Goal: Find specific page/section: Find specific page/section

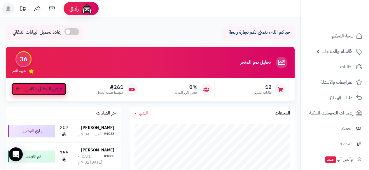
click at [24, 91] on link "عرض التحليل الكامل" at bounding box center [39, 89] width 54 height 13
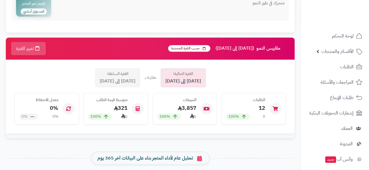
scroll to position [120, 0]
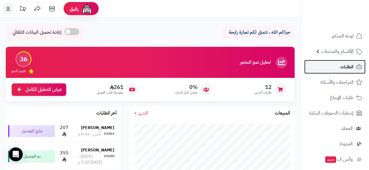
click at [349, 68] on span "الطلبات" at bounding box center [346, 67] width 13 height 8
